Goal: Information Seeking & Learning: Learn about a topic

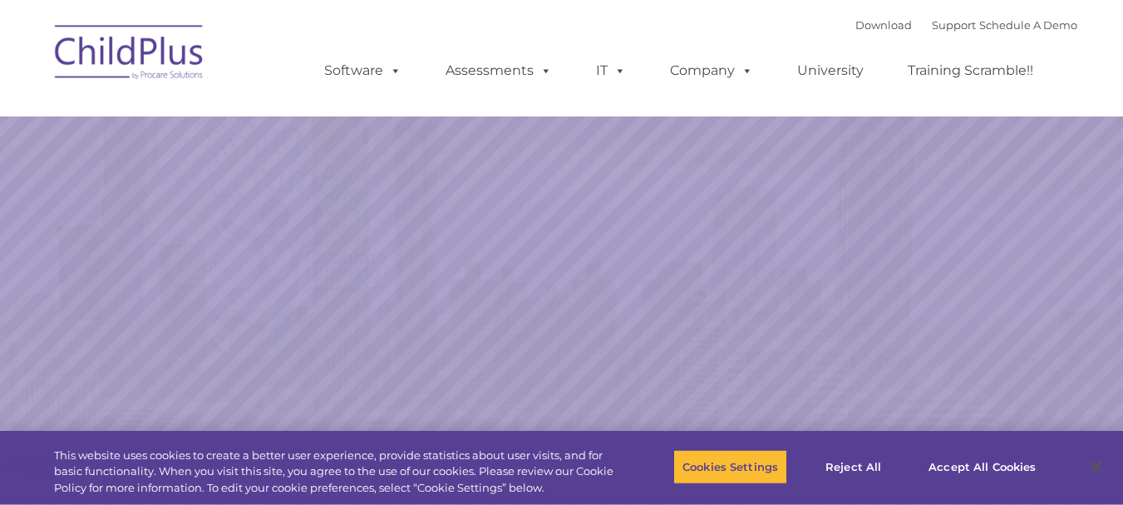
select select "MEDIUM"
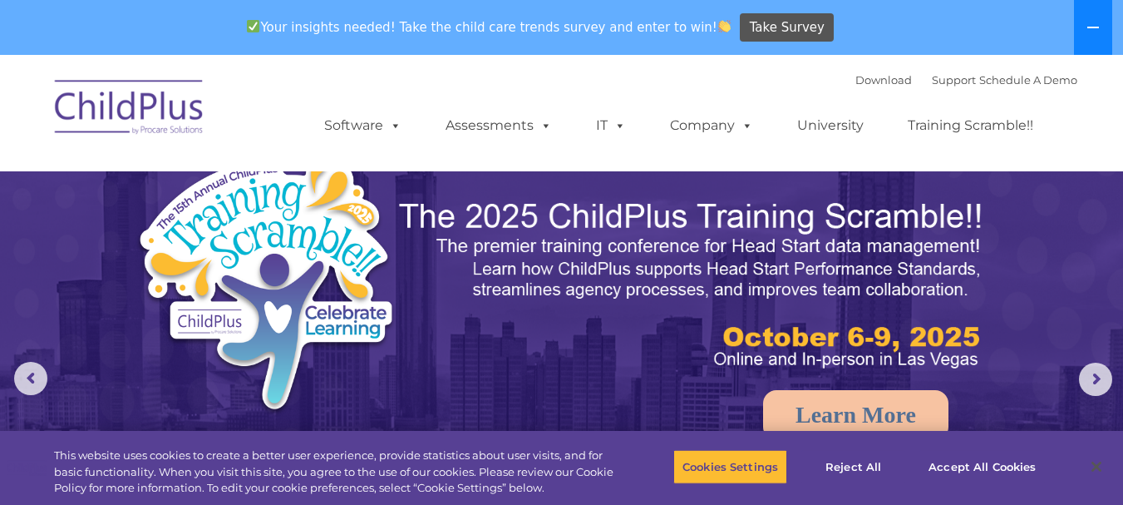
click at [1096, 26] on icon at bounding box center [1092, 27] width 13 height 13
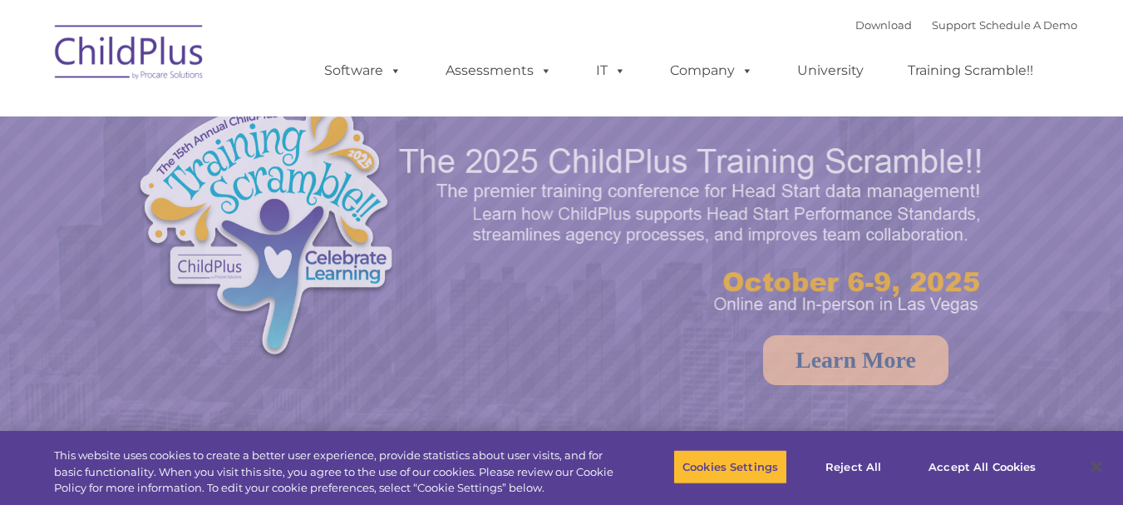
select select "MEDIUM"
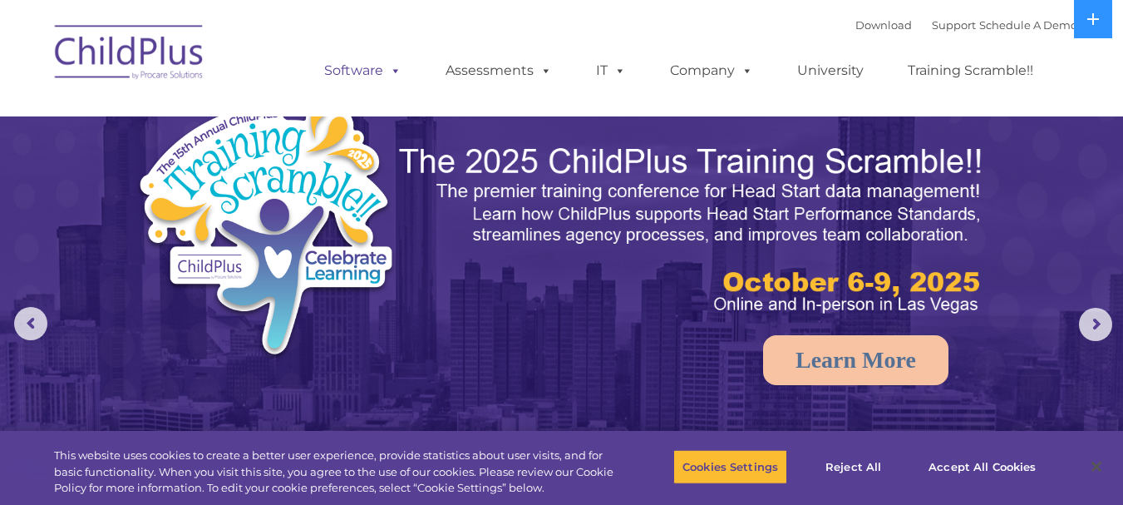
click at [363, 71] on link "Software" at bounding box center [363, 70] width 111 height 33
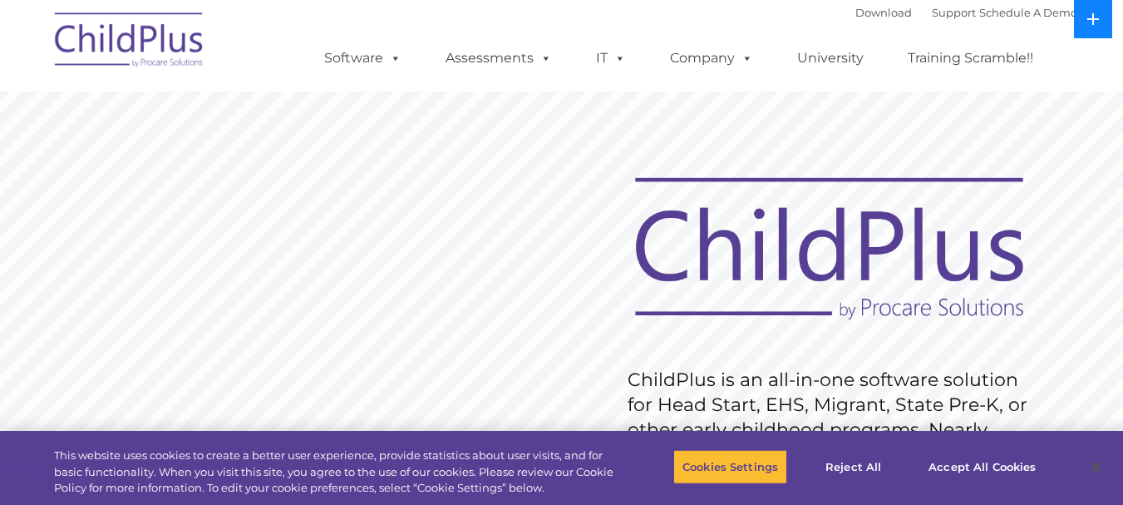
drag, startPoint x: 22, startPoint y: 0, endPoint x: 1091, endPoint y: 14, distance: 1069.8
click at [1091, 14] on icon at bounding box center [1092, 18] width 13 height 13
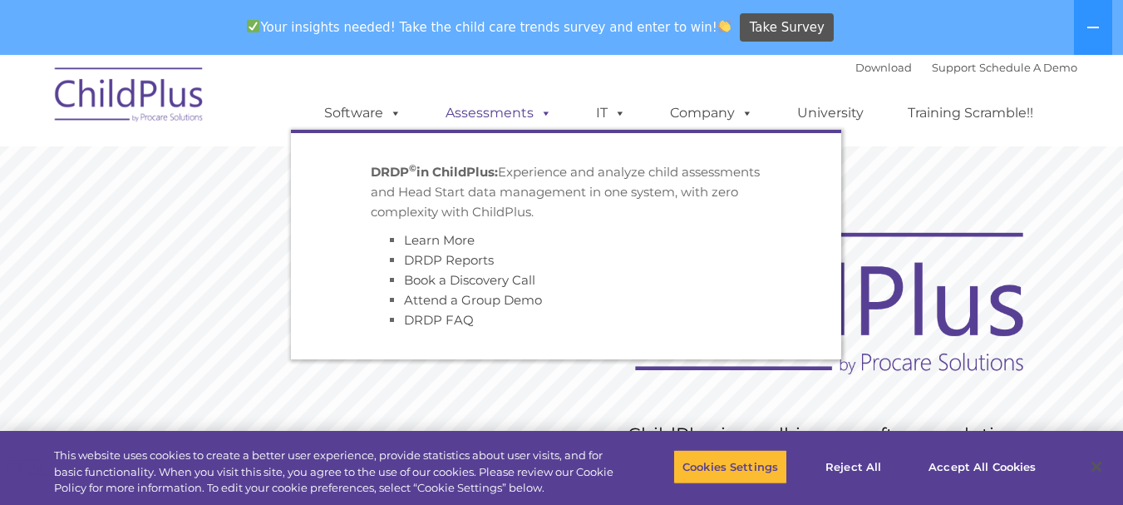
click at [518, 105] on link "Assessments" at bounding box center [499, 112] width 140 height 33
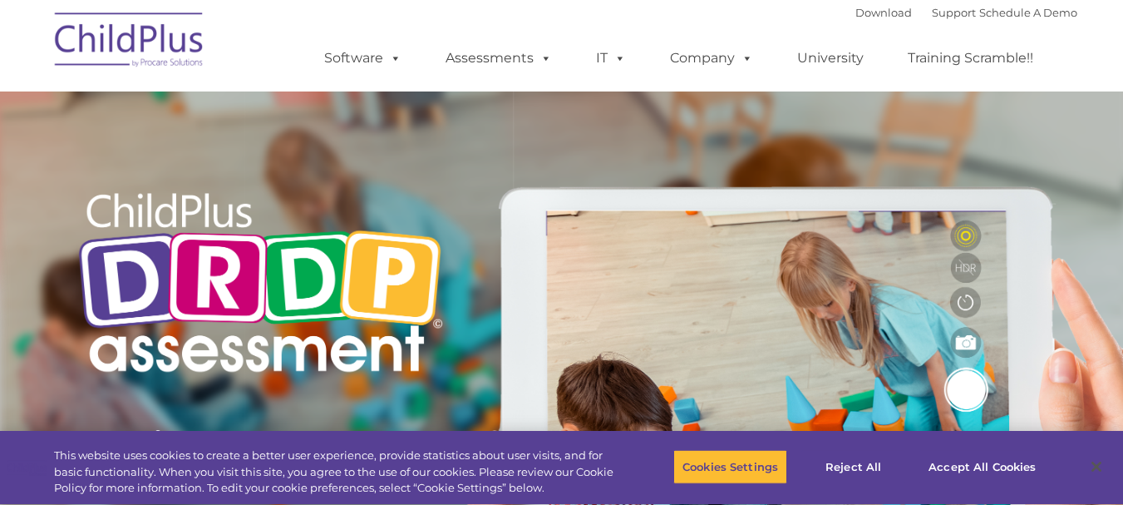
type input ""
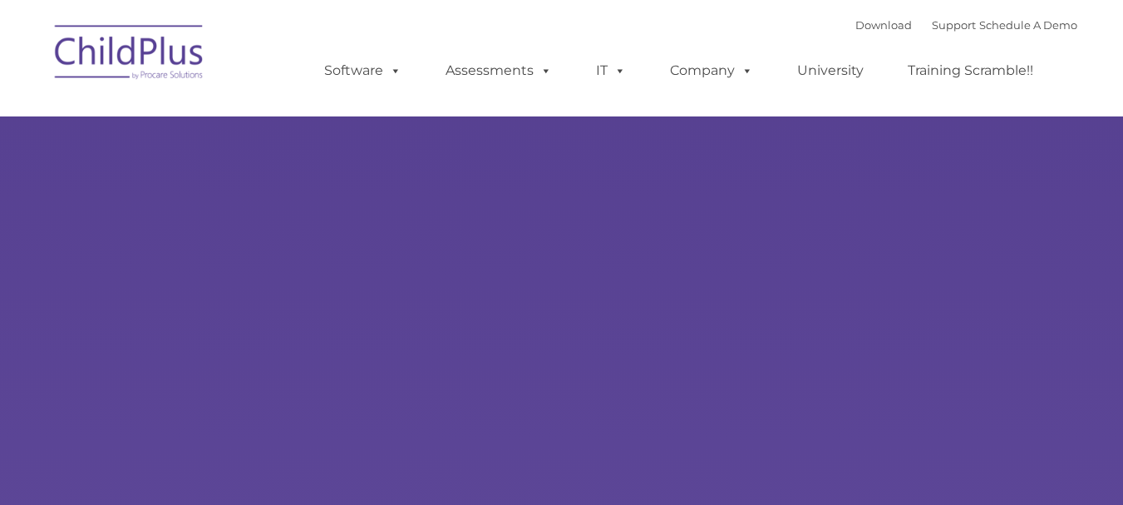
type input ""
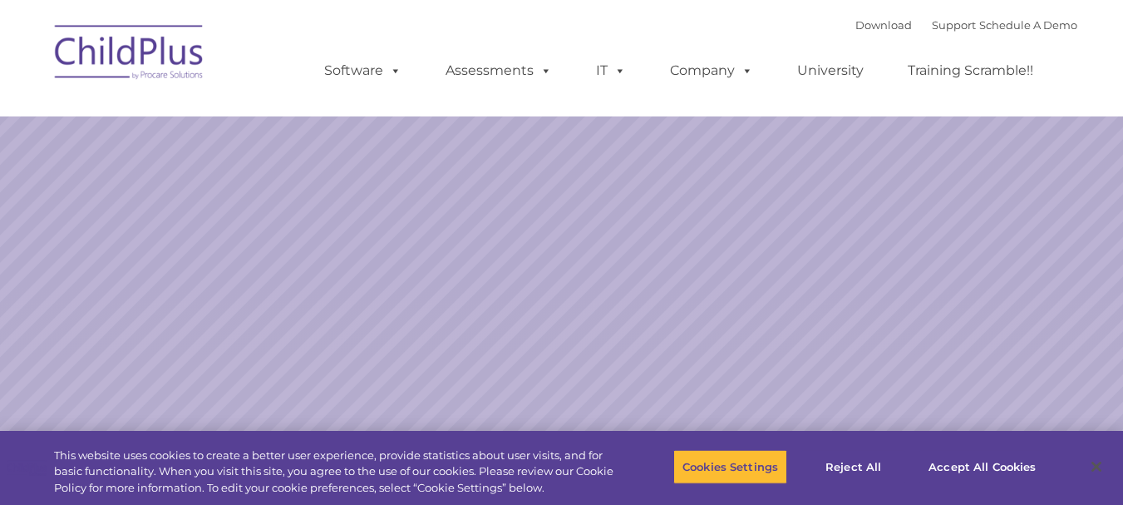
select select "MEDIUM"
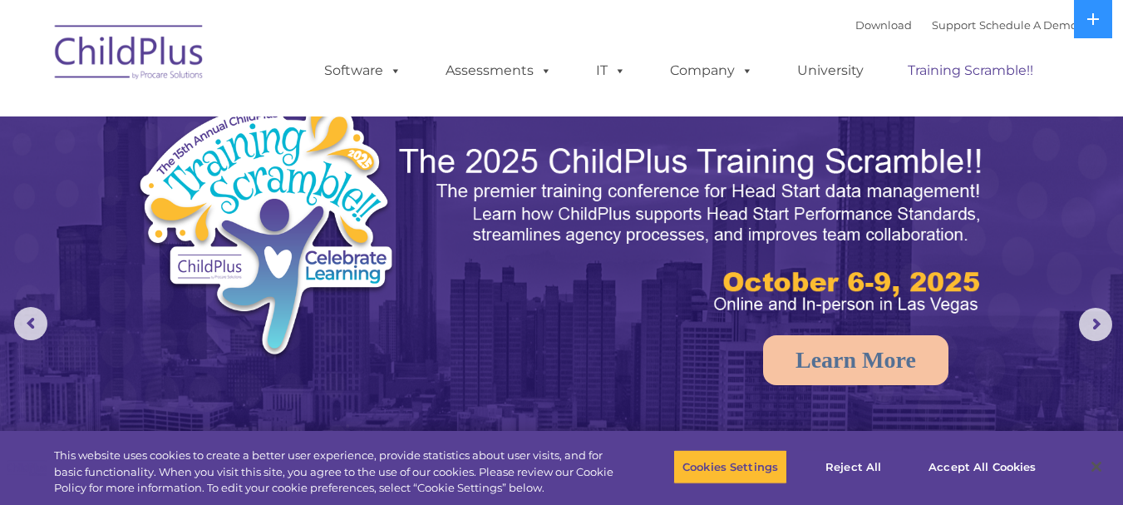
click at [978, 85] on link "Training Scramble!!" at bounding box center [970, 70] width 159 height 33
click at [820, 77] on link "University" at bounding box center [830, 70] width 100 height 33
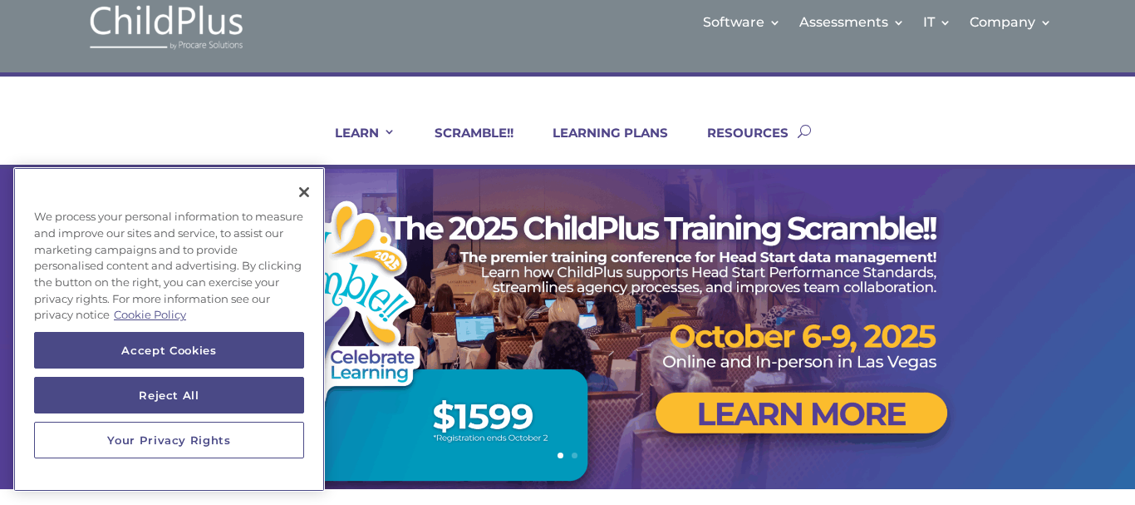
scroll to position [25, 0]
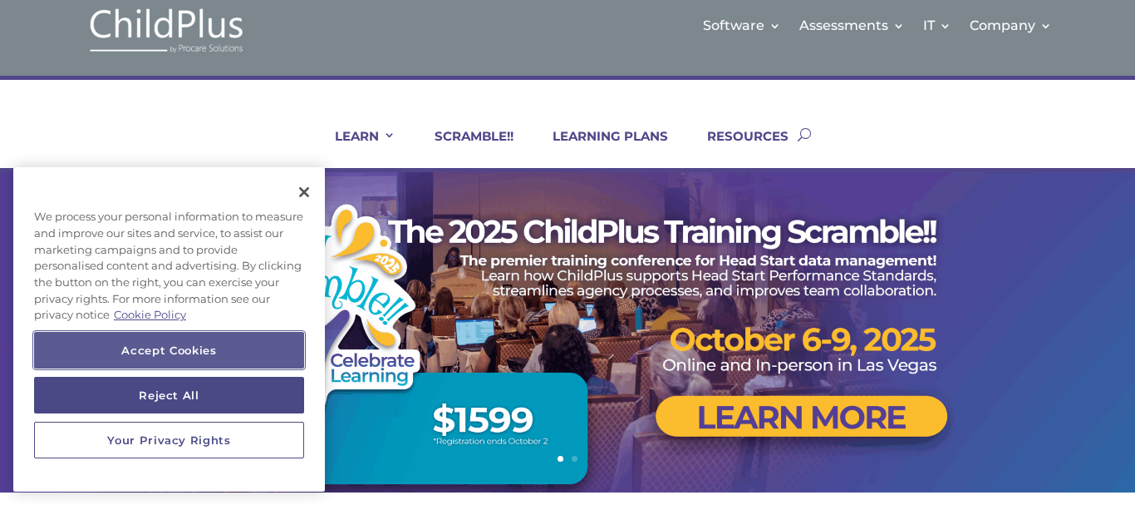
click at [247, 352] on button "Accept Cookies" at bounding box center [169, 350] width 270 height 37
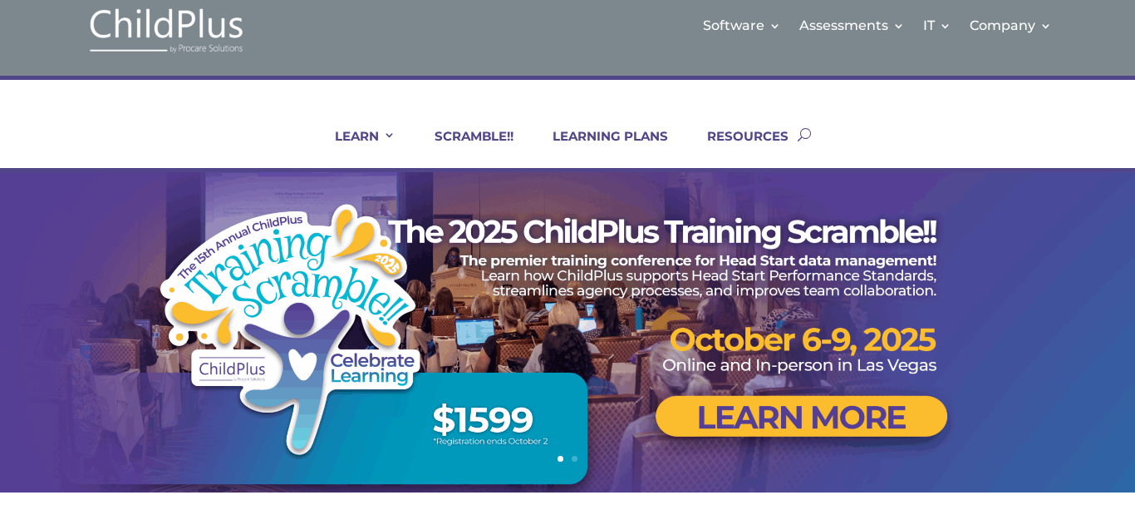
drag, startPoint x: 17, startPoint y: 0, endPoint x: 1135, endPoint y: 131, distance: 1125.6
click at [1135, 131] on div "LEARN IN-PERSON Consulting On-site Events Summit Scramble!! ONLINE Courses Cert…" at bounding box center [567, 124] width 1135 height 96
click at [1064, 125] on div "LEARN IN-PERSON Consulting On-site Events Summit Scramble!! ONLINE Courses Cert…" at bounding box center [568, 134] width 1022 height 67
click at [1102, 82] on div "LEARN IN-PERSON Consulting On-site Events Summit Scramble!! ONLINE Courses Cert…" at bounding box center [567, 124] width 1135 height 96
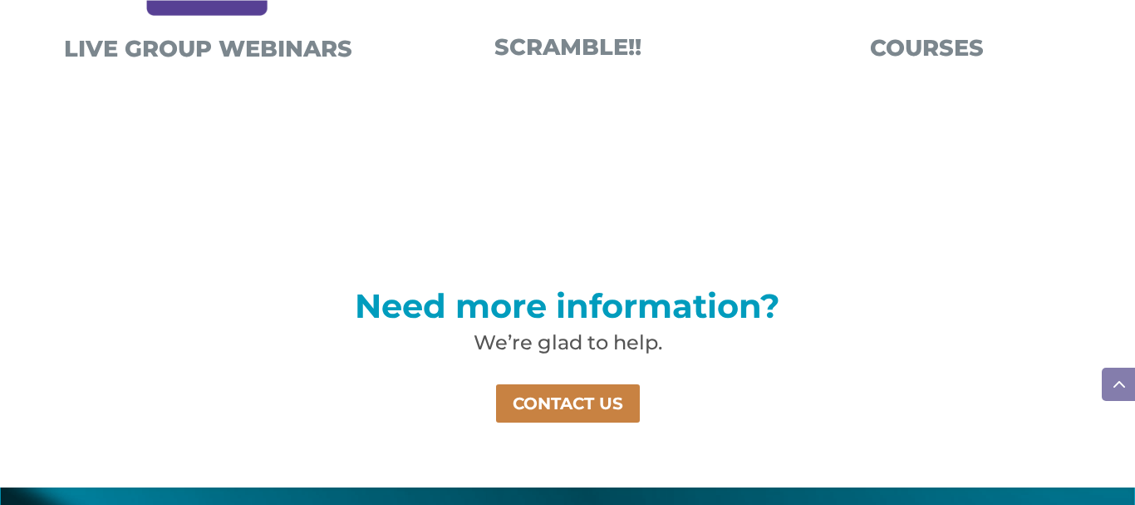
scroll to position [1299, 0]
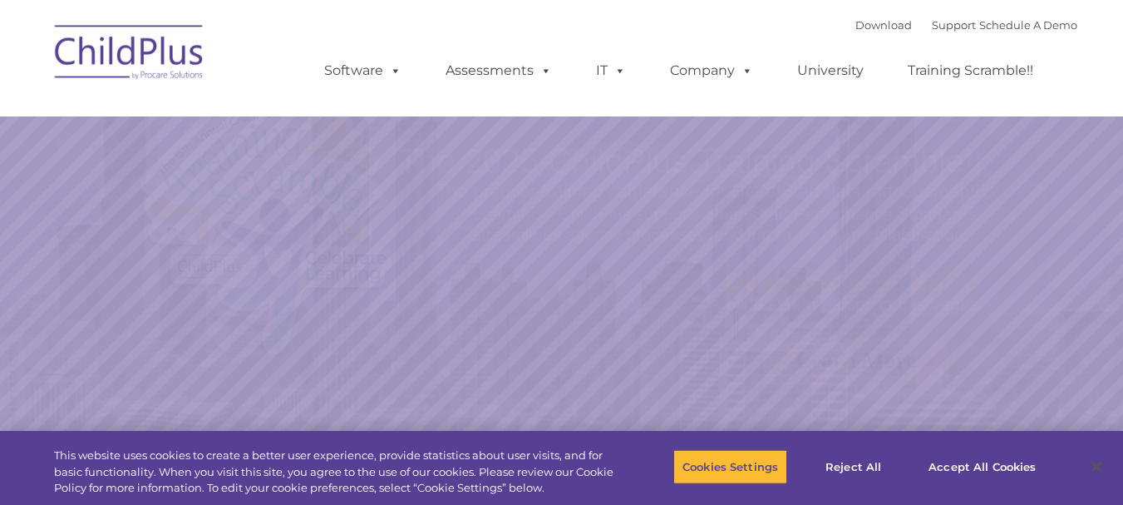
select select "MEDIUM"
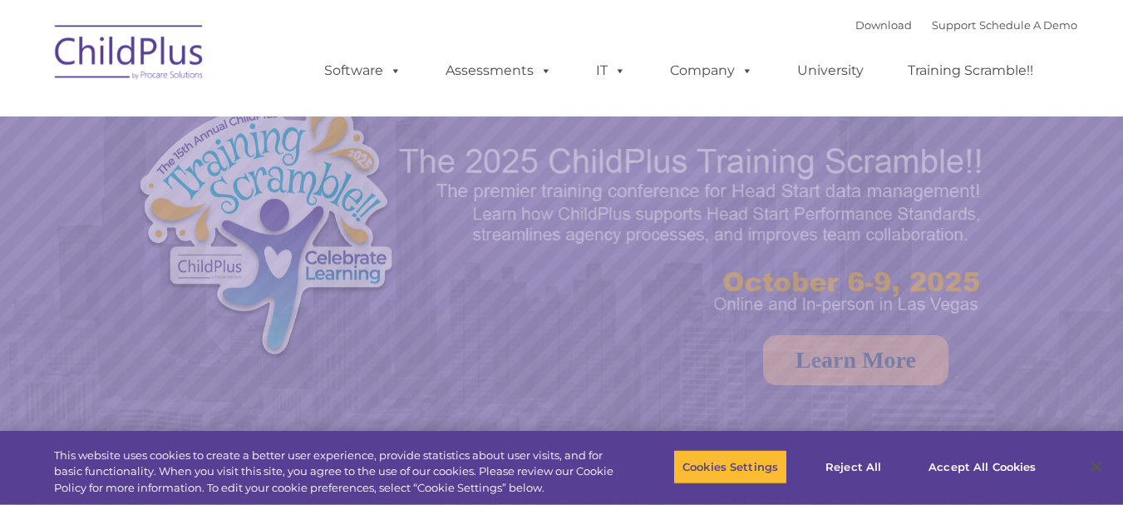
select select "MEDIUM"
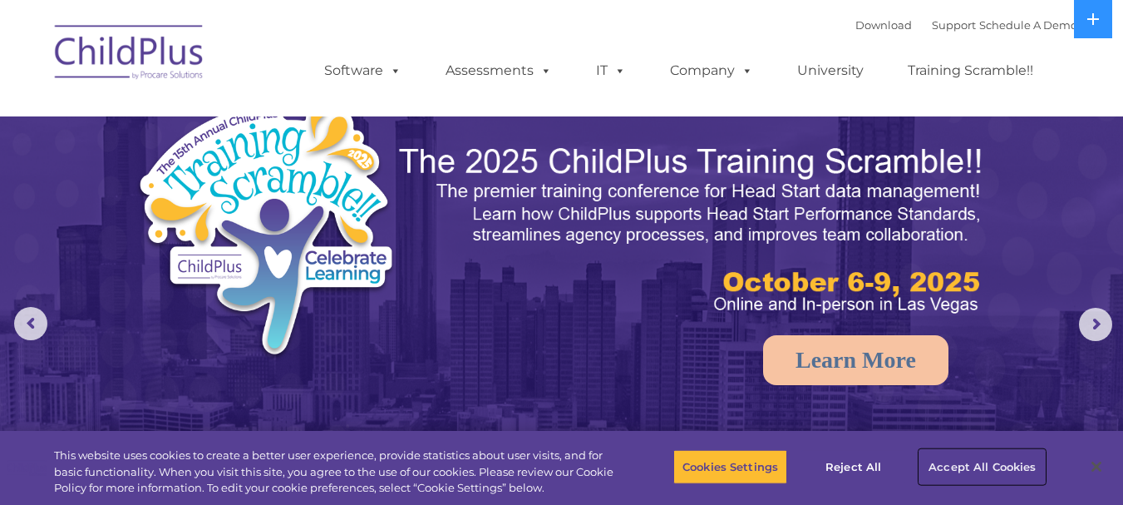
click at [949, 457] on button "Accept All Cookies" at bounding box center [982, 466] width 126 height 35
